Goal: Navigation & Orientation: Find specific page/section

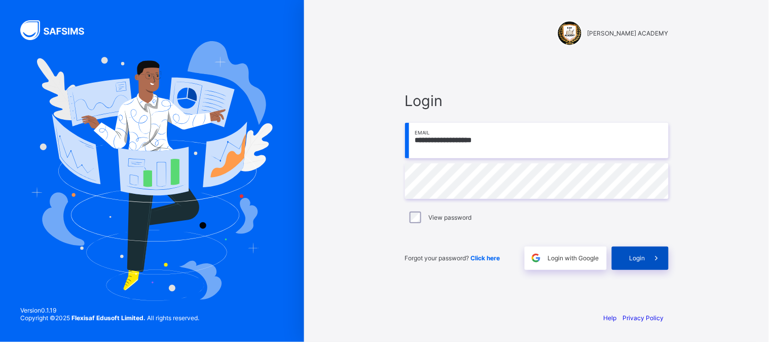
click at [631, 257] on span "Login" at bounding box center [638, 258] width 16 height 8
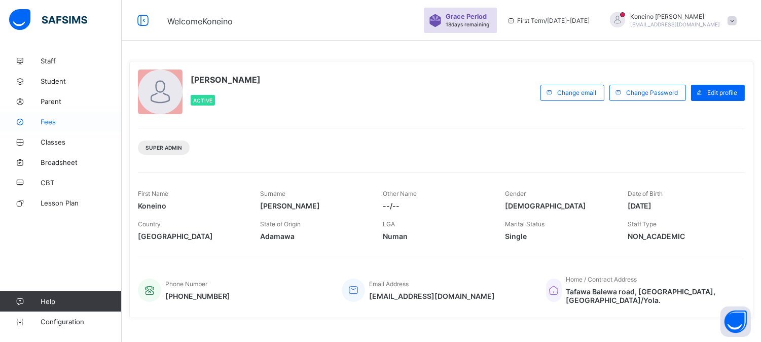
click at [44, 123] on span "Fees" at bounding box center [81, 122] width 81 height 8
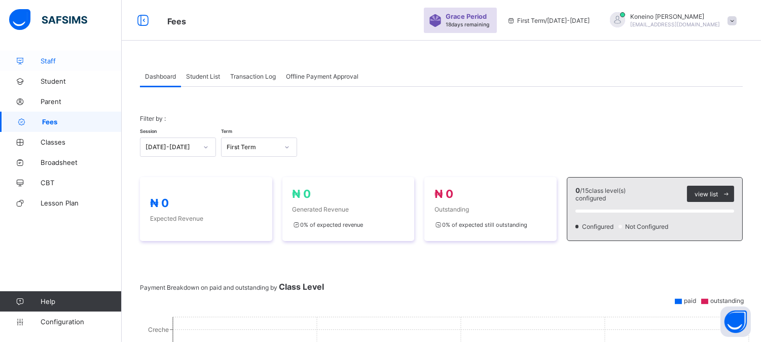
click at [40, 61] on icon at bounding box center [20, 61] width 41 height 8
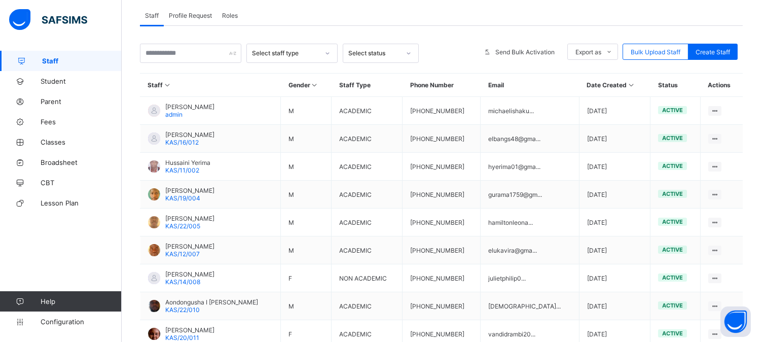
scroll to position [168, 0]
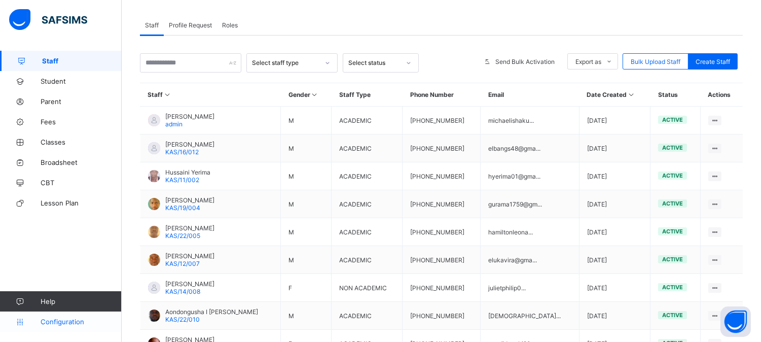
click at [63, 322] on span "Configuration" at bounding box center [81, 321] width 81 height 8
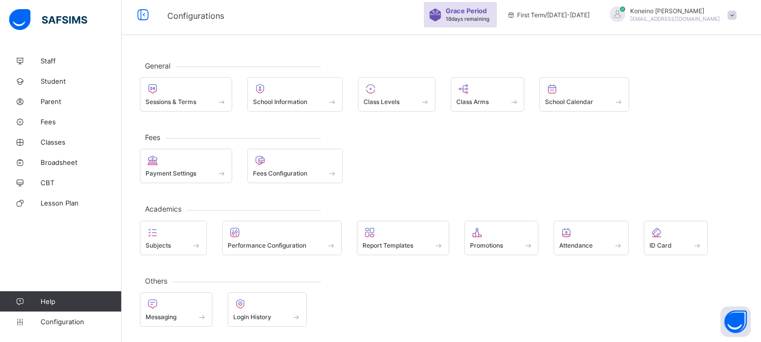
scroll to position [4, 0]
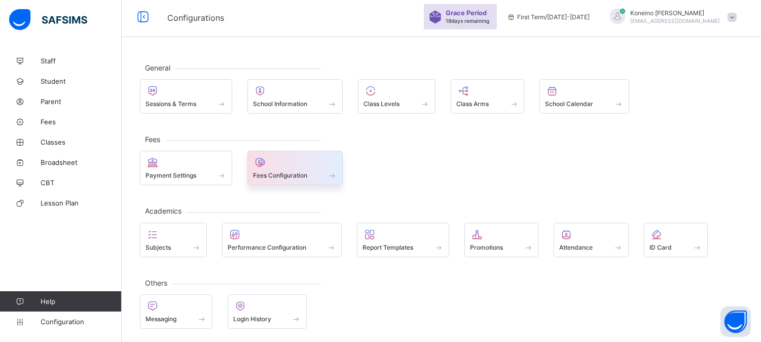
click at [293, 168] on span at bounding box center [295, 169] width 85 height 3
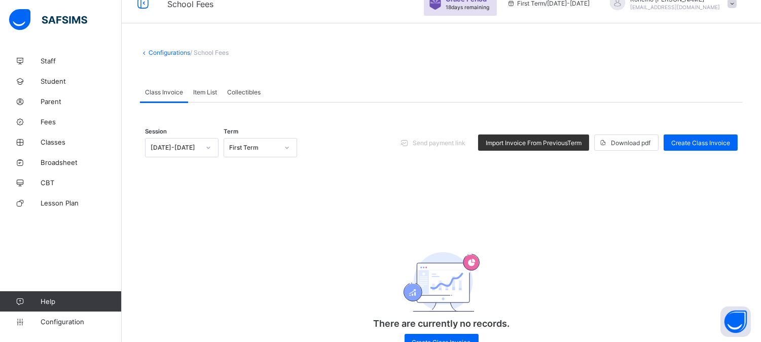
scroll to position [16, 0]
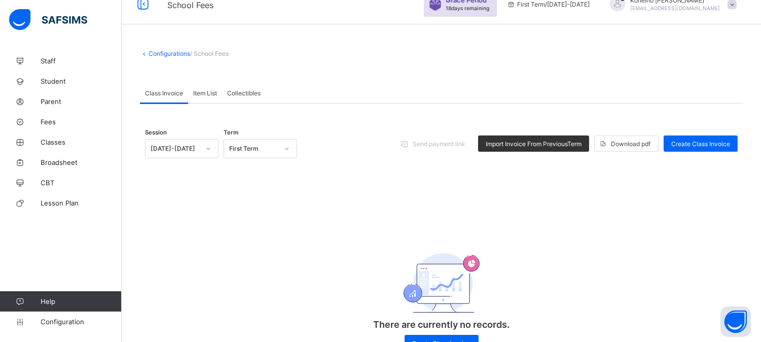
click at [165, 54] on link "Configurations" at bounding box center [170, 54] width 42 height 8
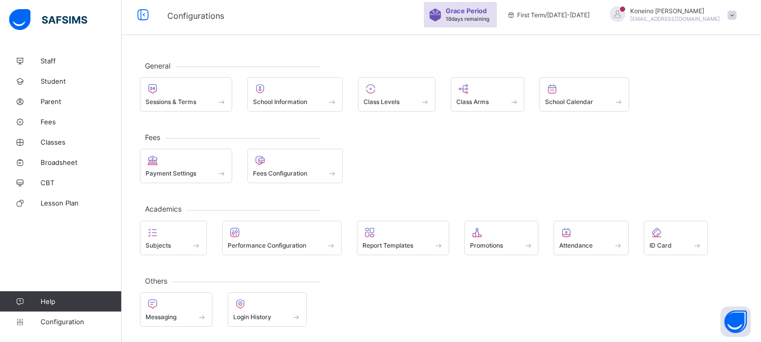
scroll to position [4, 0]
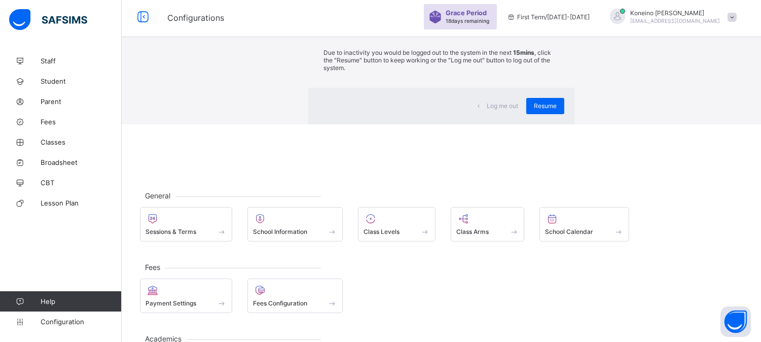
click at [555, 24] on div "×" at bounding box center [560, 15] width 10 height 17
